Goal: Task Accomplishment & Management: Manage account settings

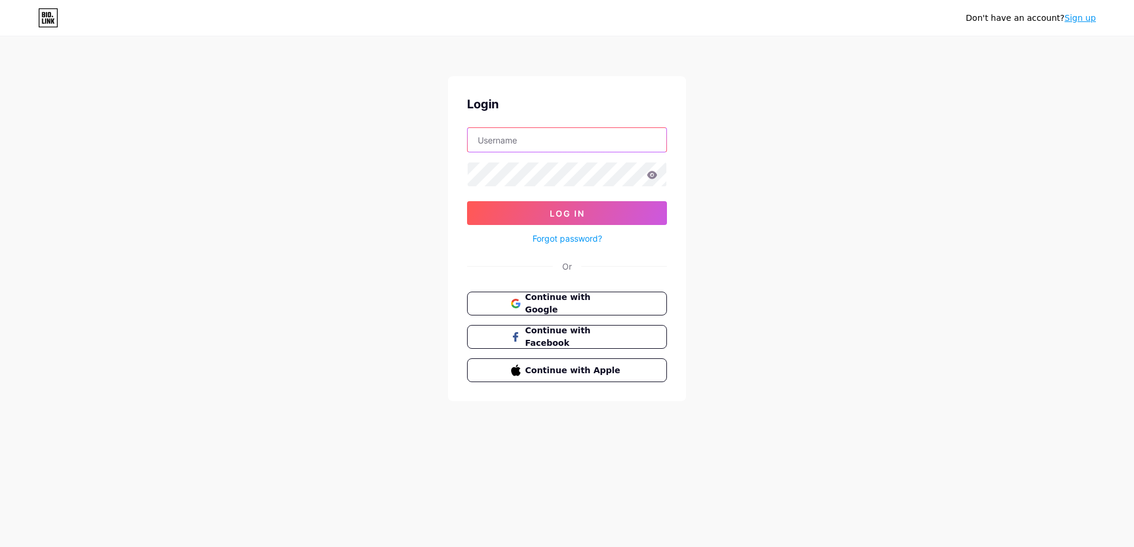
click at [531, 136] on input "text" at bounding box center [567, 140] width 199 height 24
type input "[EMAIL_ADDRESS][DOMAIN_NAME]"
click at [467, 201] on button "Log In" at bounding box center [567, 213] width 200 height 24
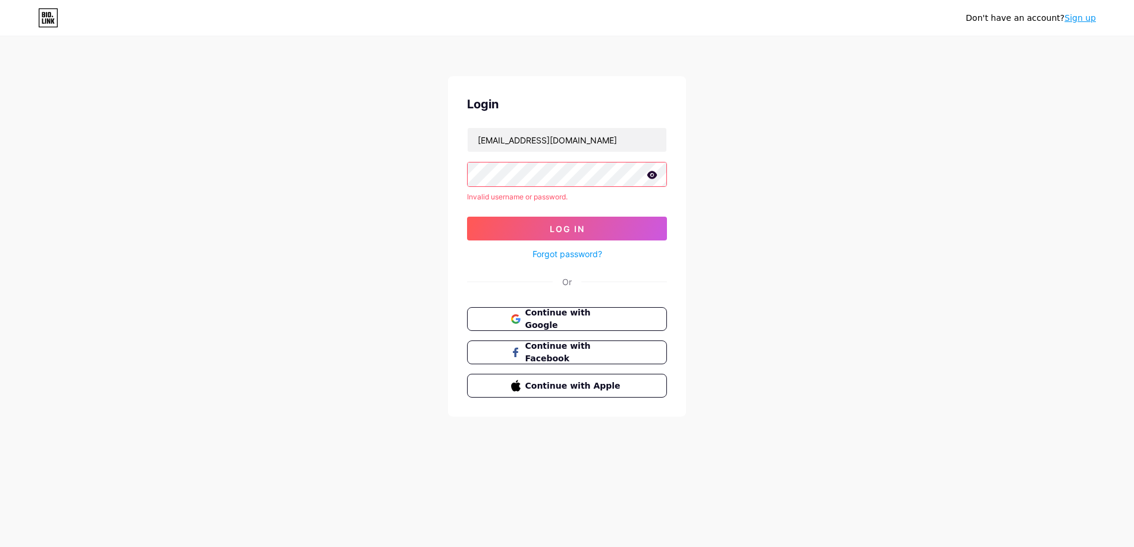
click at [590, 249] on link "Forgot password?" at bounding box center [568, 254] width 70 height 12
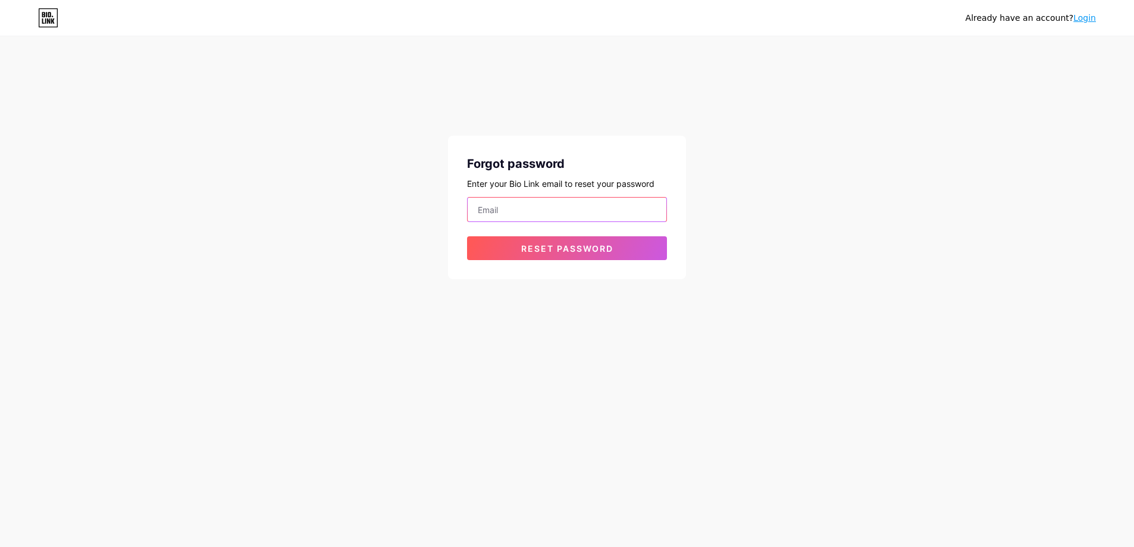
click at [610, 209] on input "email" at bounding box center [567, 210] width 199 height 24
click at [593, 250] on span "Reset password" at bounding box center [567, 248] width 92 height 10
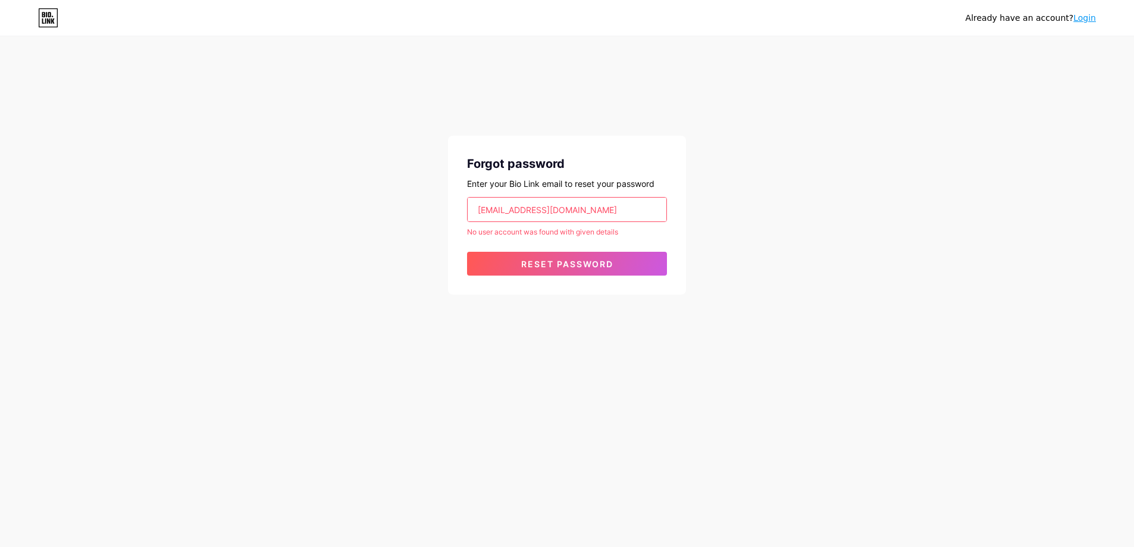
drag, startPoint x: 618, startPoint y: 205, endPoint x: 443, endPoint y: 207, distance: 174.3
click at [443, 207] on div "Already have an account? Login Forgot password Enter your Bio Link email to res…" at bounding box center [567, 166] width 1134 height 333
type input "[EMAIL_ADDRESS][DOMAIN_NAME]"
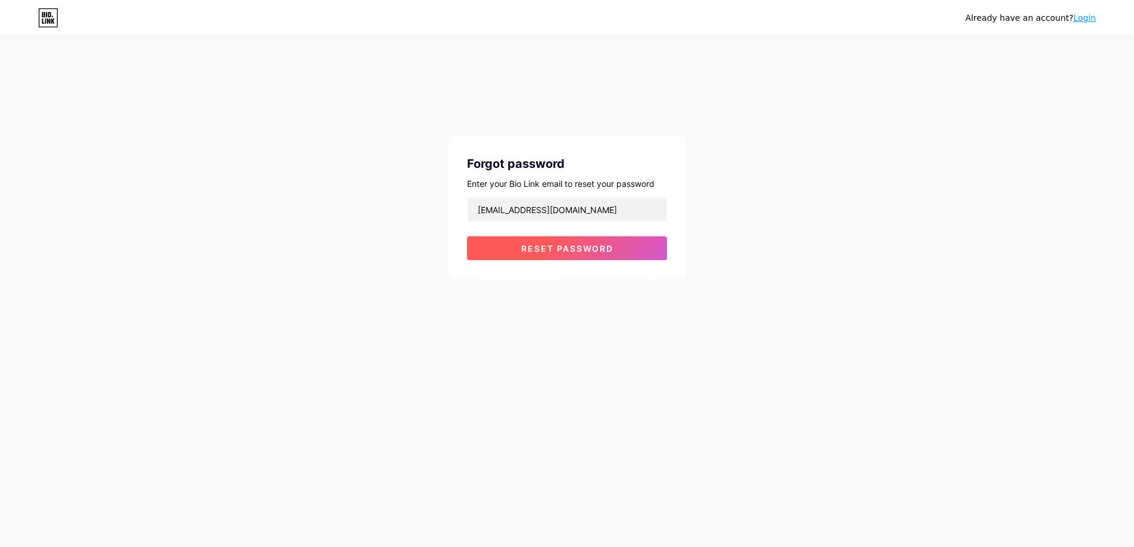
click at [576, 255] on button "Reset password" at bounding box center [567, 248] width 200 height 24
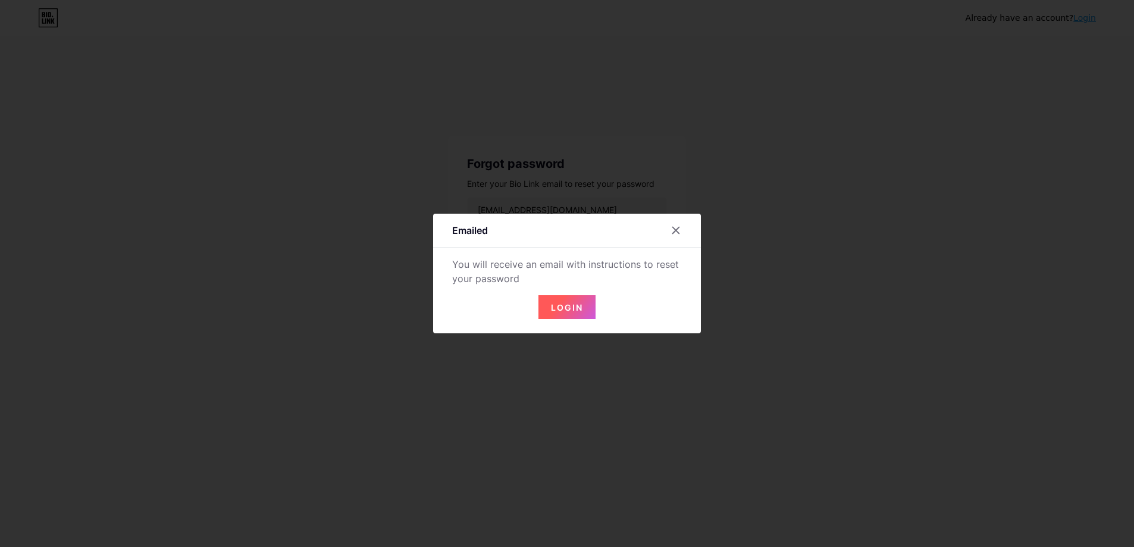
click at [575, 308] on span "Login" at bounding box center [567, 307] width 32 height 10
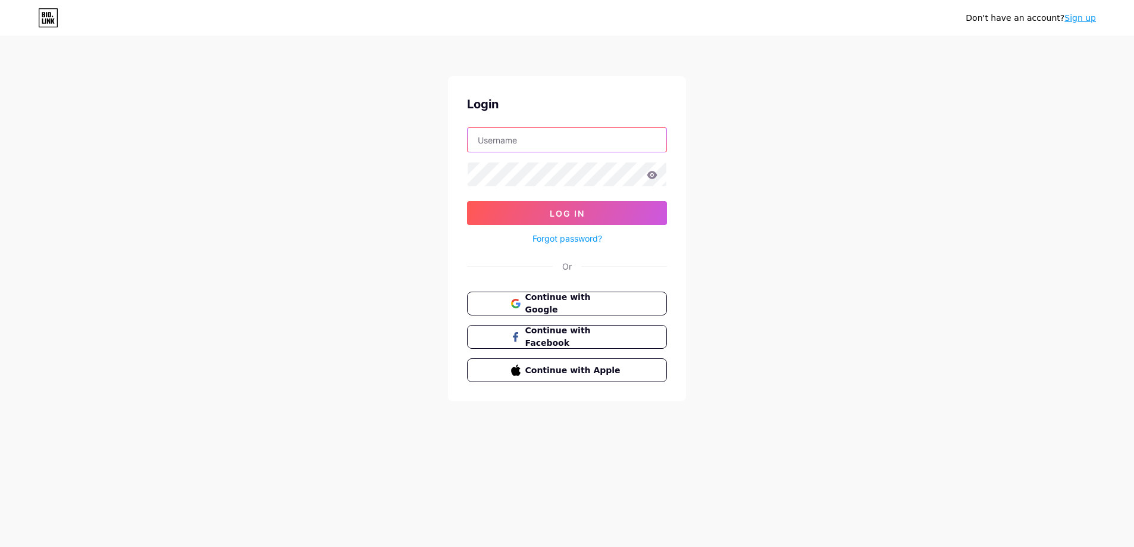
click at [538, 145] on input "text" at bounding box center [567, 140] width 199 height 24
click at [55, 19] on icon at bounding box center [48, 17] width 20 height 19
click at [491, 127] on div "Login Log In Forgot password? Or Continue with Google Continue with Facebook Co…" at bounding box center [567, 238] width 238 height 325
click at [501, 141] on input "text" at bounding box center [567, 140] width 199 height 24
click at [500, 153] on form "Log In Forgot password?" at bounding box center [567, 186] width 200 height 118
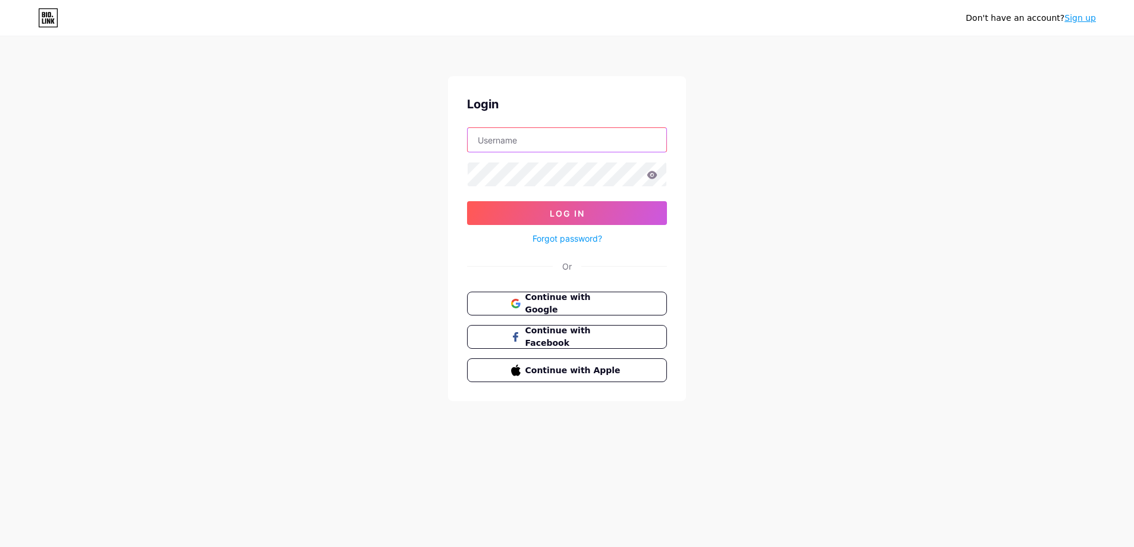
click at [500, 146] on input "text" at bounding box center [567, 140] width 199 height 24
type input "[EMAIL_ADDRESS][DOMAIN_NAME]"
click at [568, 213] on span "Log In" at bounding box center [567, 213] width 35 height 10
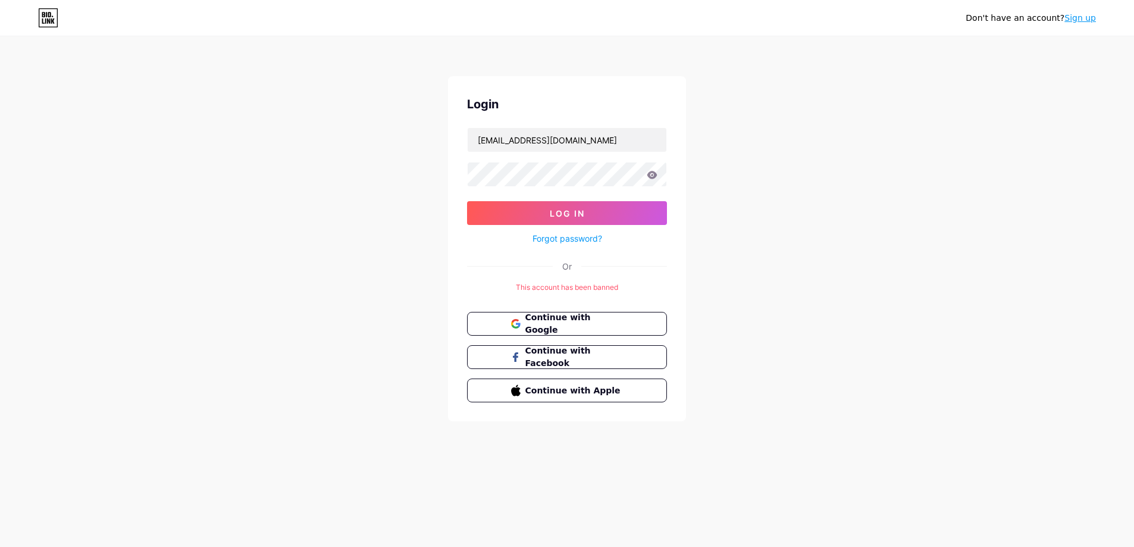
click at [567, 286] on div "This account has been banned" at bounding box center [567, 287] width 200 height 11
click at [559, 265] on div at bounding box center [559, 265] width 0 height 0
